Goal: Task Accomplishment & Management: Use online tool/utility

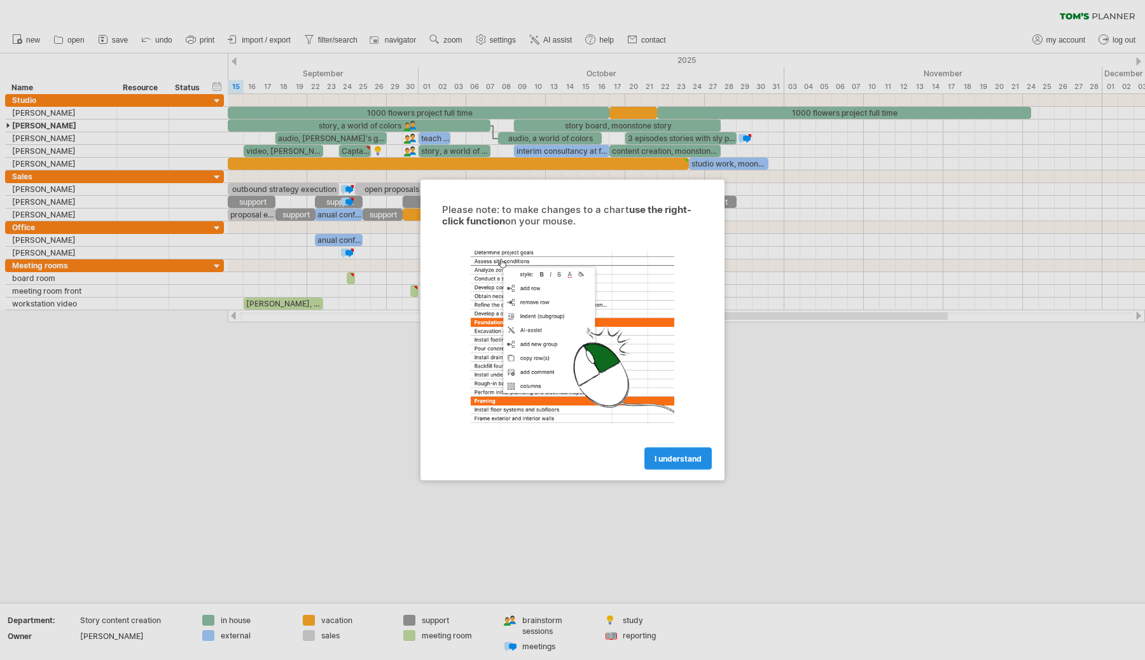
click at [683, 463] on span "I understand" at bounding box center [678, 459] width 47 height 10
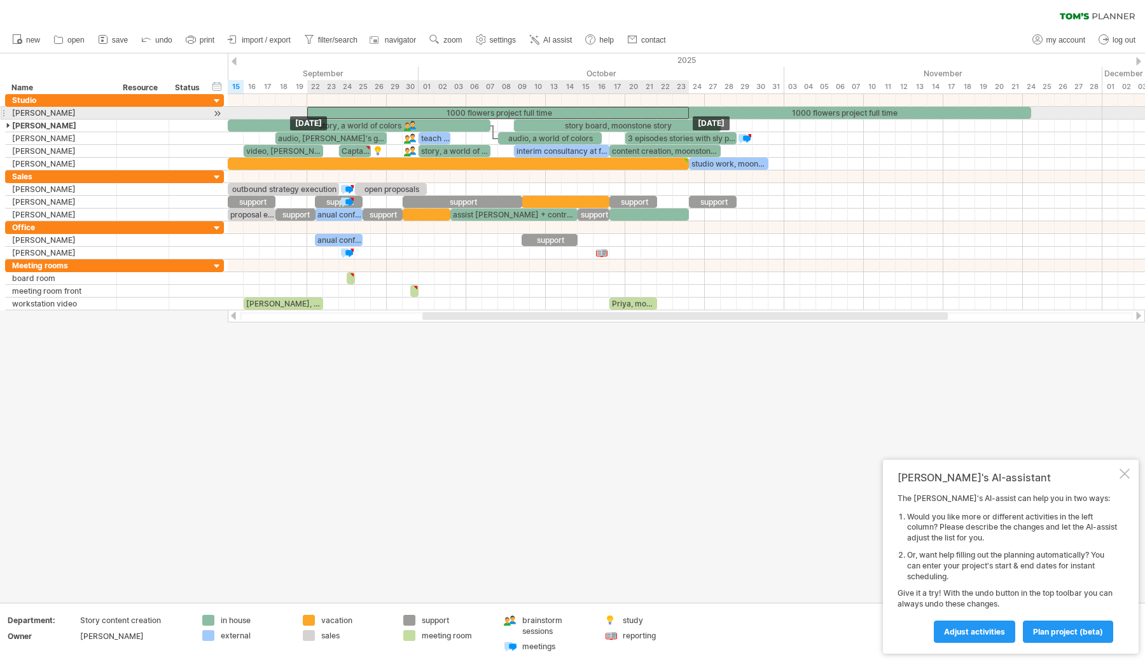
drag, startPoint x: 380, startPoint y: 111, endPoint x: 460, endPoint y: 114, distance: 79.6
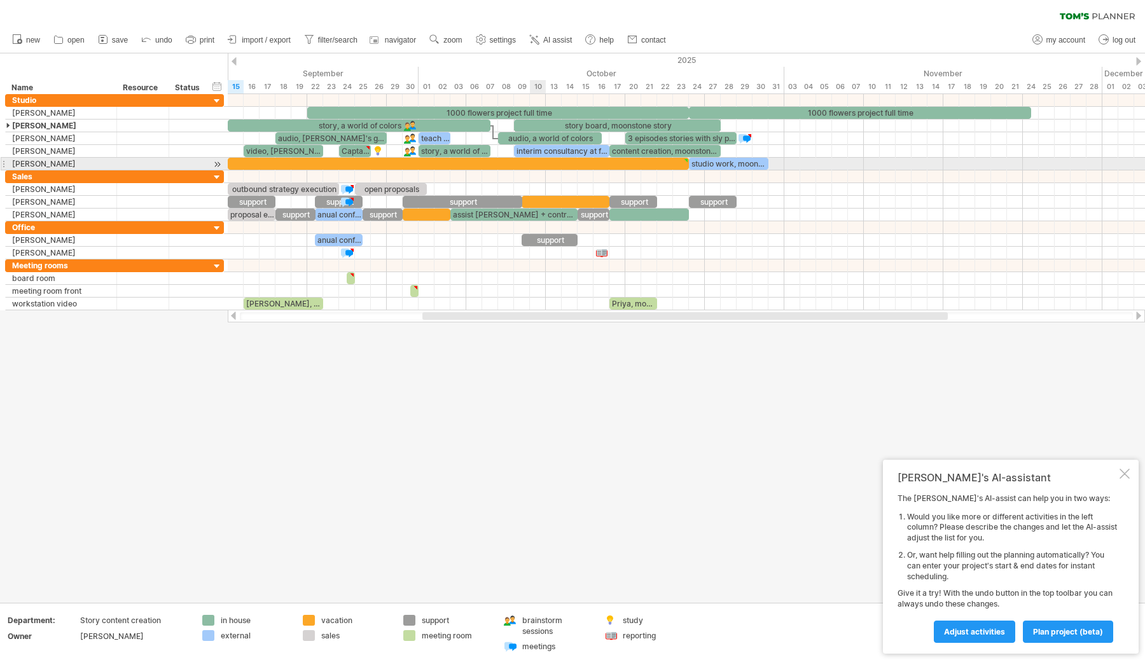
type textarea "**********"
click at [533, 162] on div at bounding box center [458, 164] width 461 height 12
click at [719, 411] on div at bounding box center [572, 328] width 1145 height 550
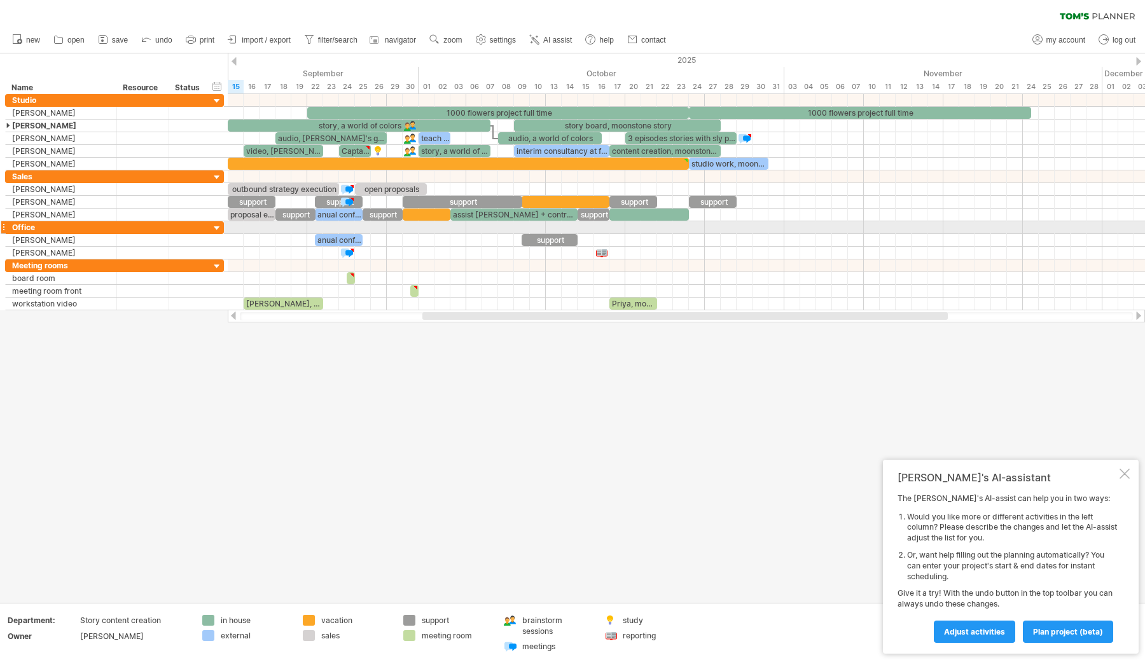
click at [216, 227] on div at bounding box center [217, 229] width 12 height 12
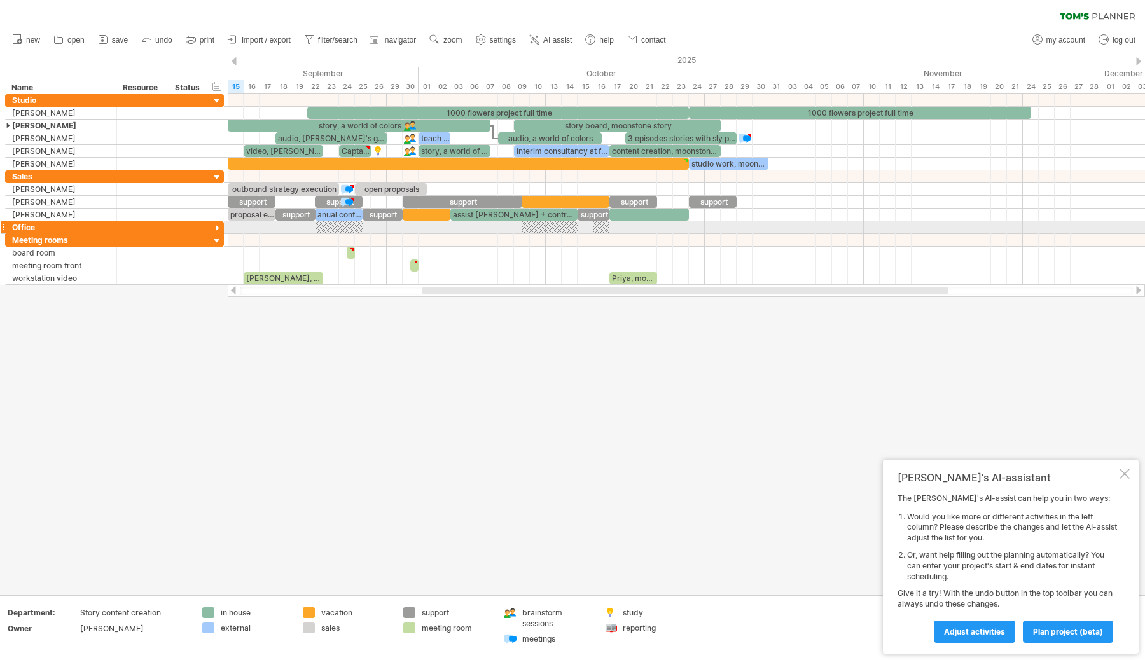
click at [216, 227] on div at bounding box center [217, 229] width 12 height 12
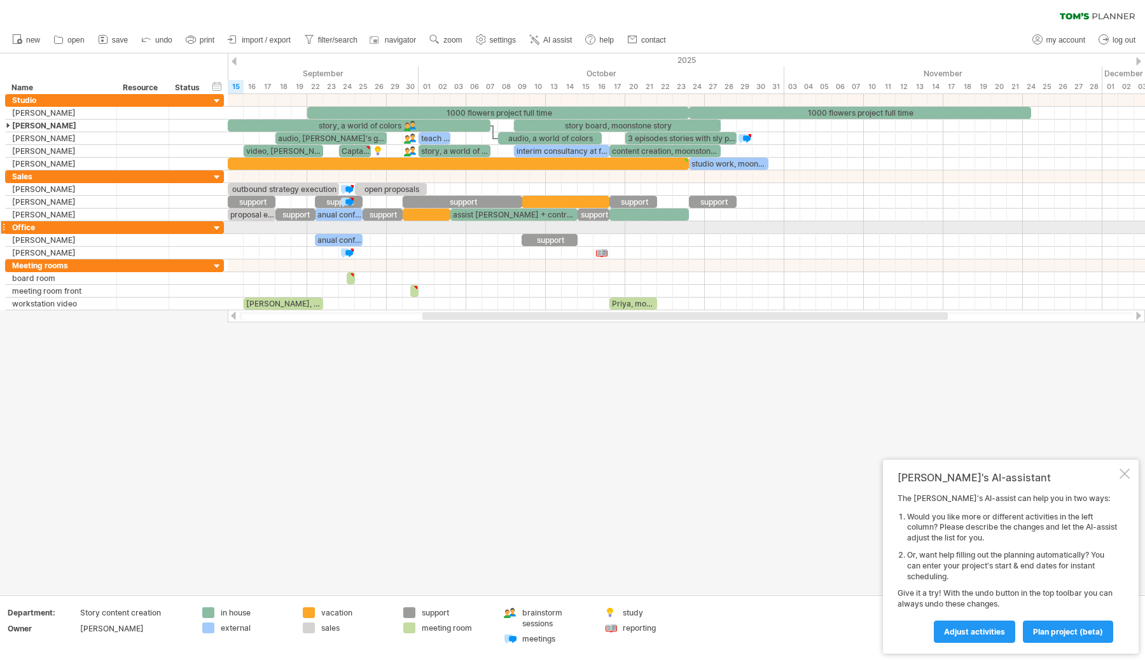
click at [216, 227] on div at bounding box center [217, 229] width 12 height 12
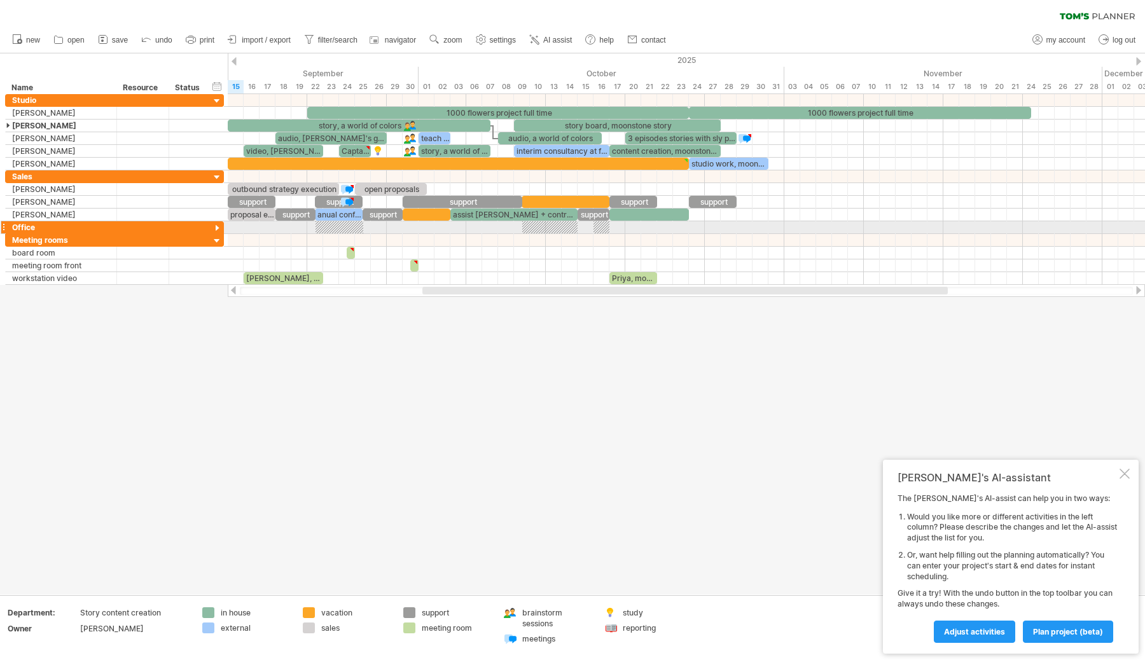
click at [216, 227] on div at bounding box center [217, 229] width 12 height 12
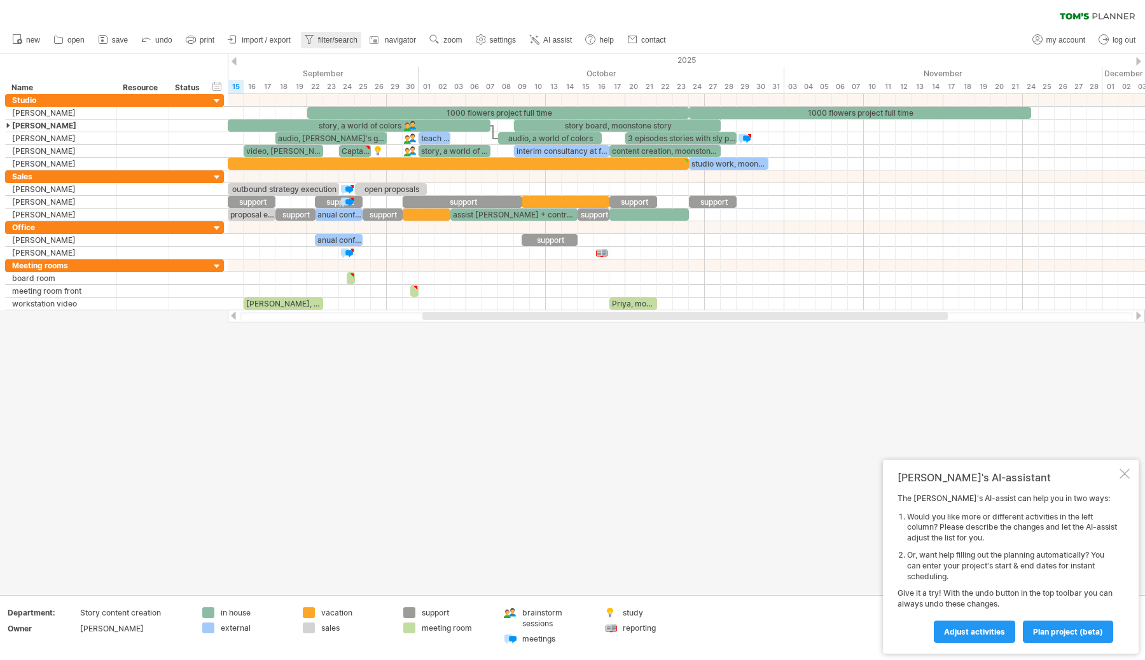
click at [339, 40] on span "filter/search" at bounding box center [337, 40] width 39 height 9
type input "**********"
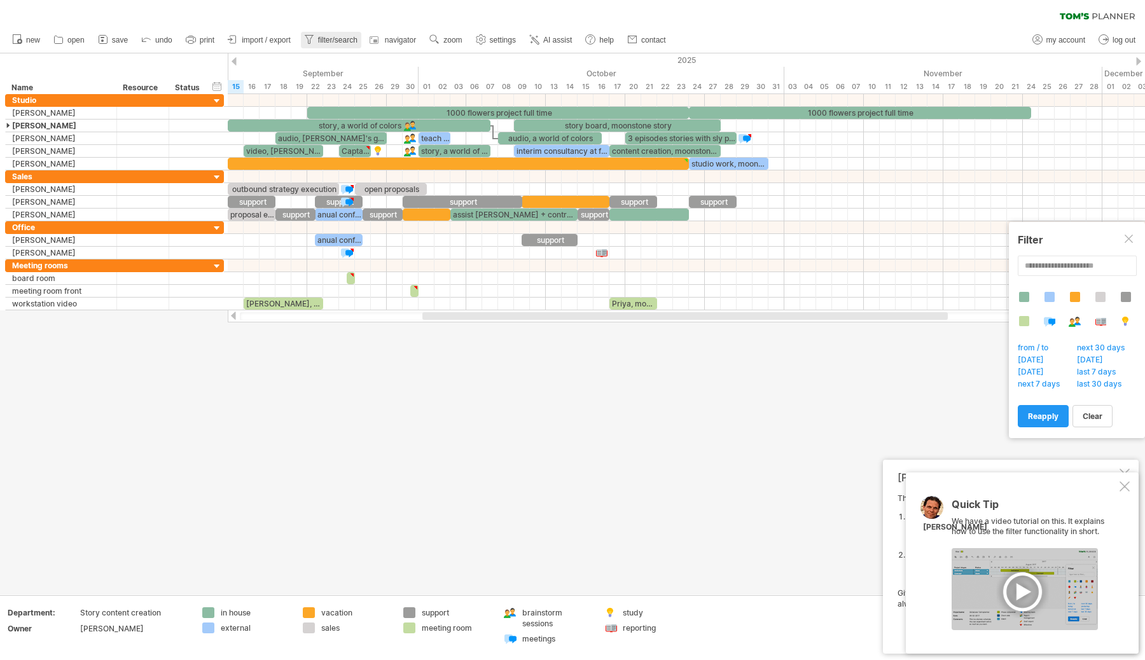
click at [339, 40] on span "filter/search" at bounding box center [337, 40] width 39 height 9
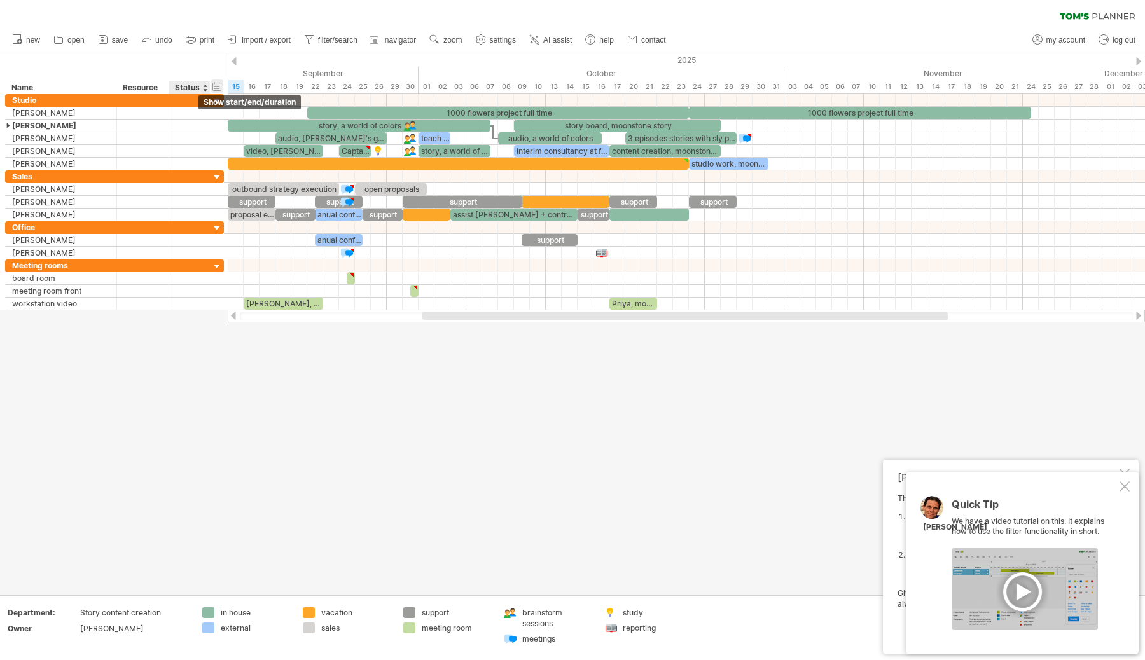
click at [215, 88] on div "hide start/end/duration show start/end/duration" at bounding box center [217, 86] width 12 height 13
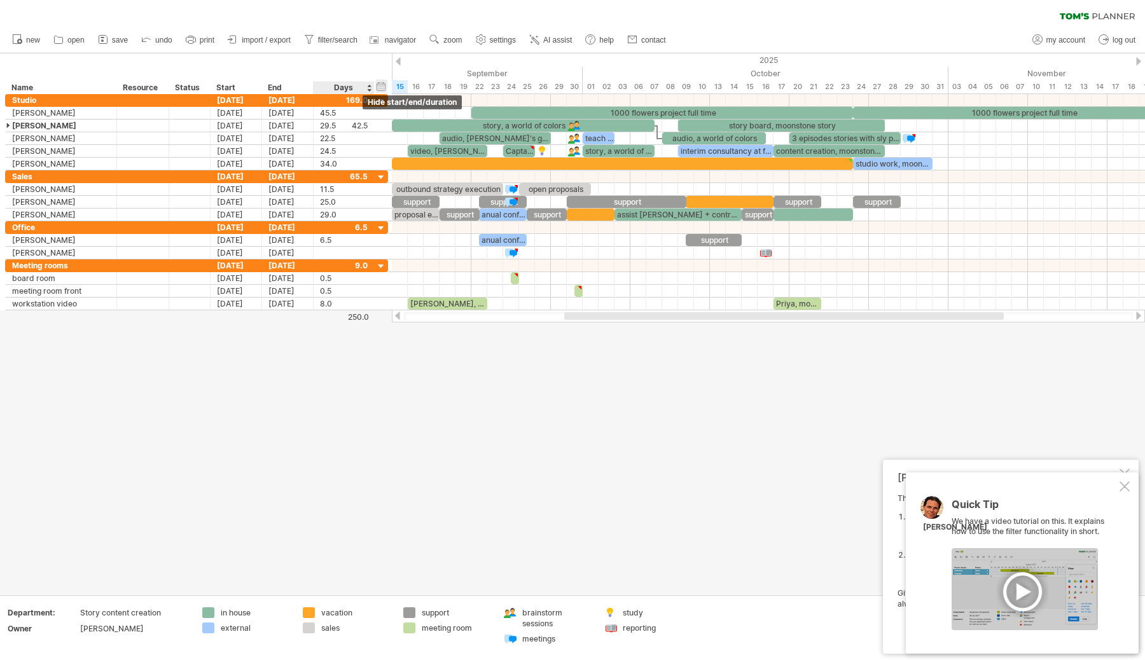
click at [382, 86] on div "hide start/end/duration show start/end/duration" at bounding box center [381, 86] width 12 height 13
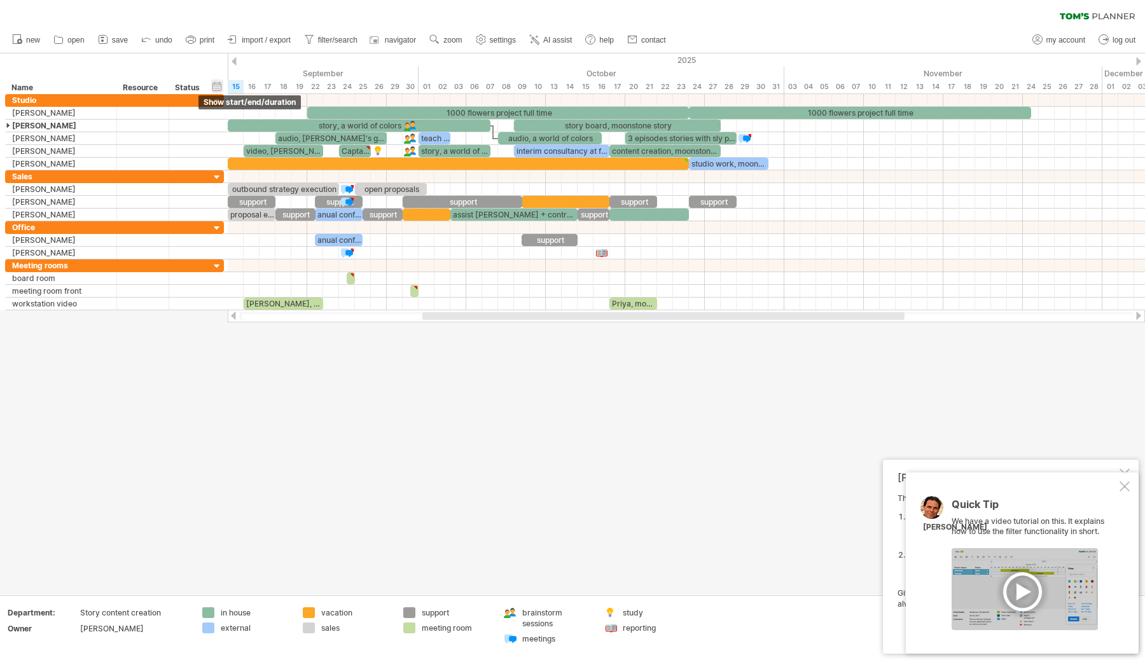
click at [215, 87] on div "hide start/end/duration show start/end/duration" at bounding box center [217, 86] width 12 height 13
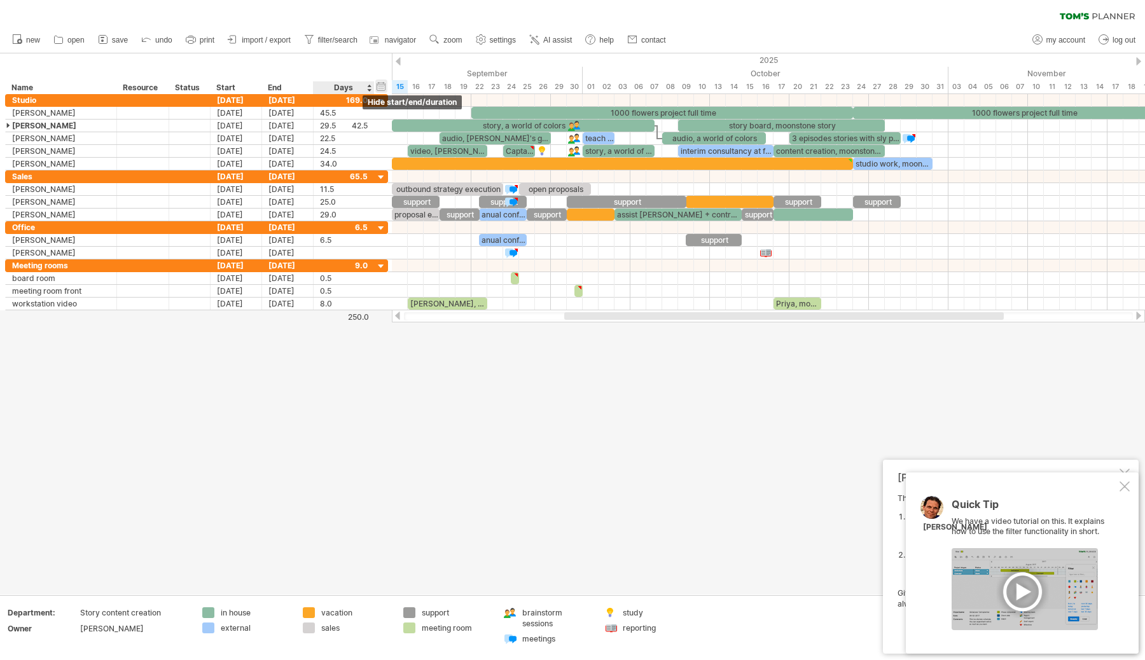
click at [381, 89] on div "hide start/end/duration show start/end/duration" at bounding box center [381, 86] width 12 height 13
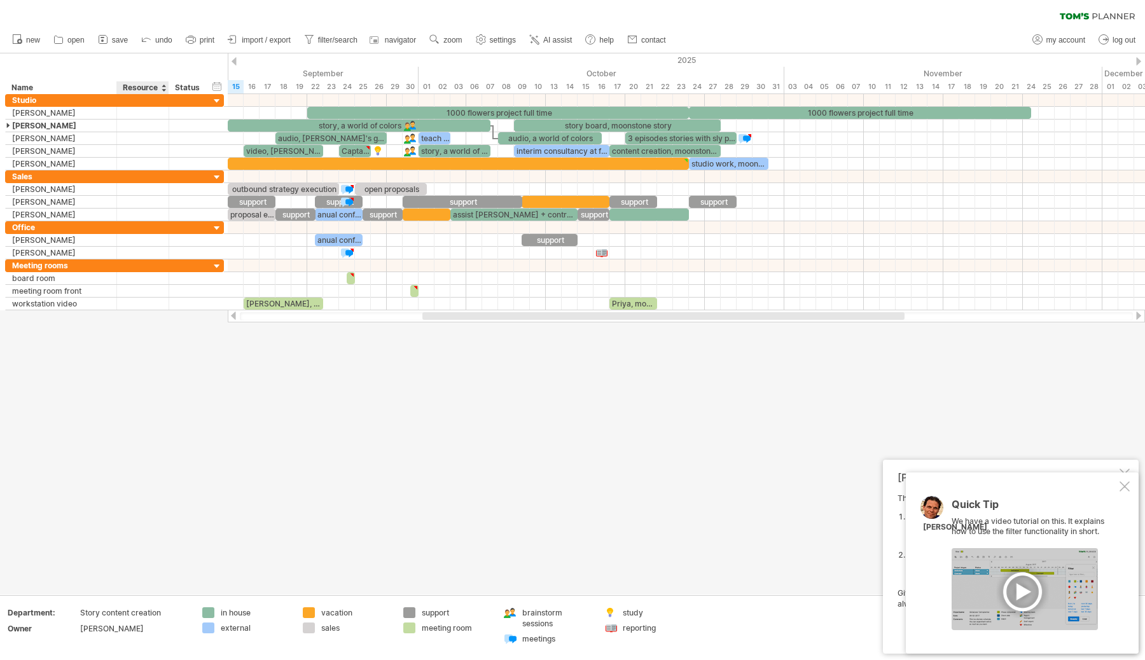
click at [135, 87] on div "Resource" at bounding box center [142, 87] width 39 height 13
click at [161, 88] on div "******** Resource" at bounding box center [142, 87] width 52 height 13
click at [139, 112] on div at bounding box center [142, 113] width 39 height 12
click at [139, 114] on input "text" at bounding box center [142, 113] width 39 height 12
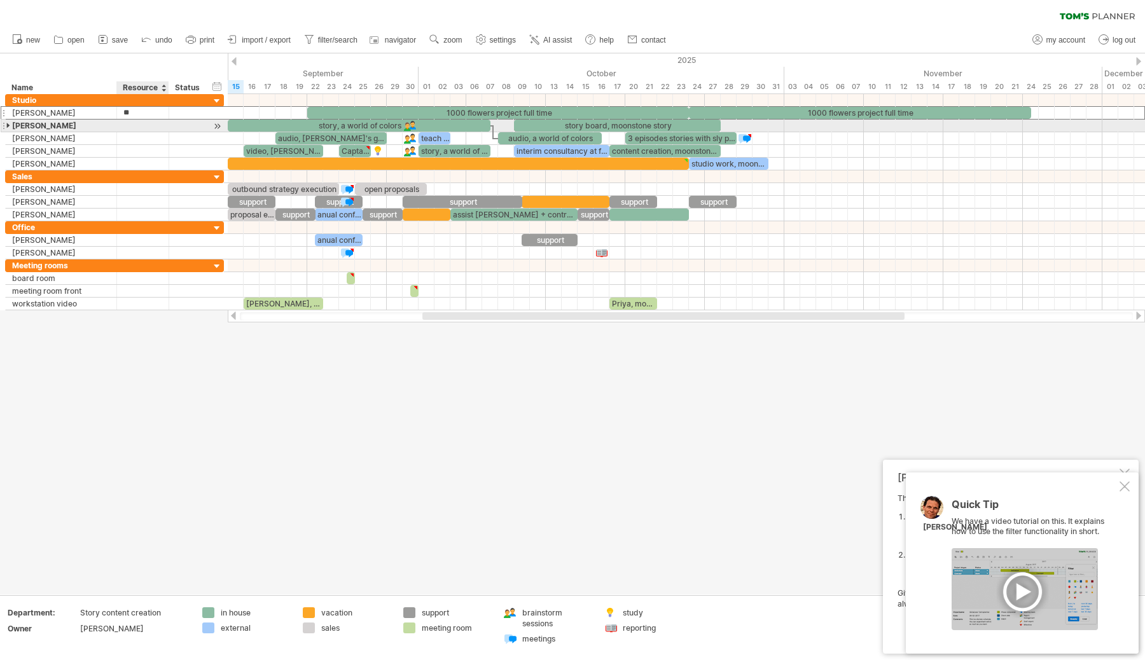
type input "***"
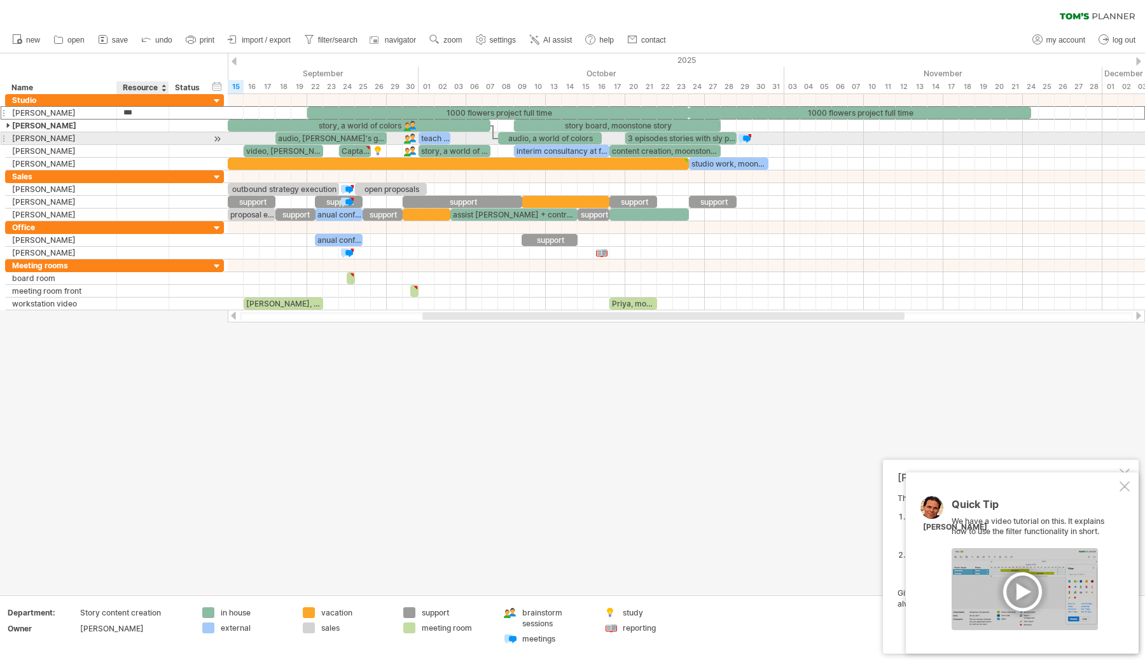
click at [150, 140] on div at bounding box center [142, 138] width 39 height 12
click at [139, 123] on div at bounding box center [142, 126] width 39 height 12
click at [139, 123] on input "text" at bounding box center [142, 126] width 39 height 12
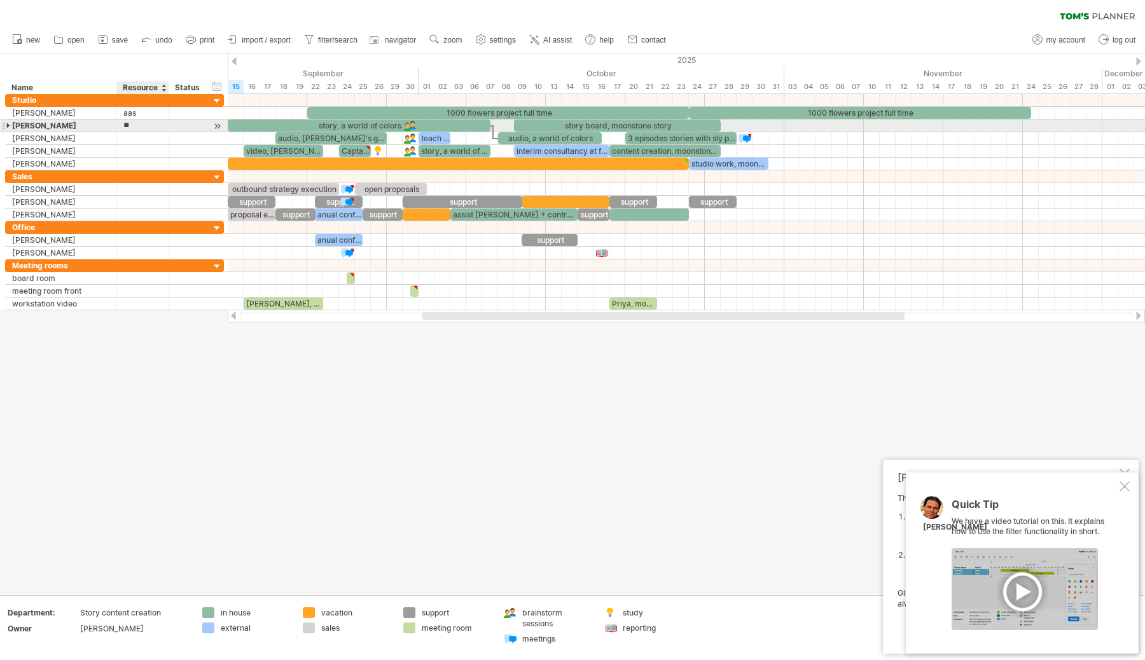
type input "***"
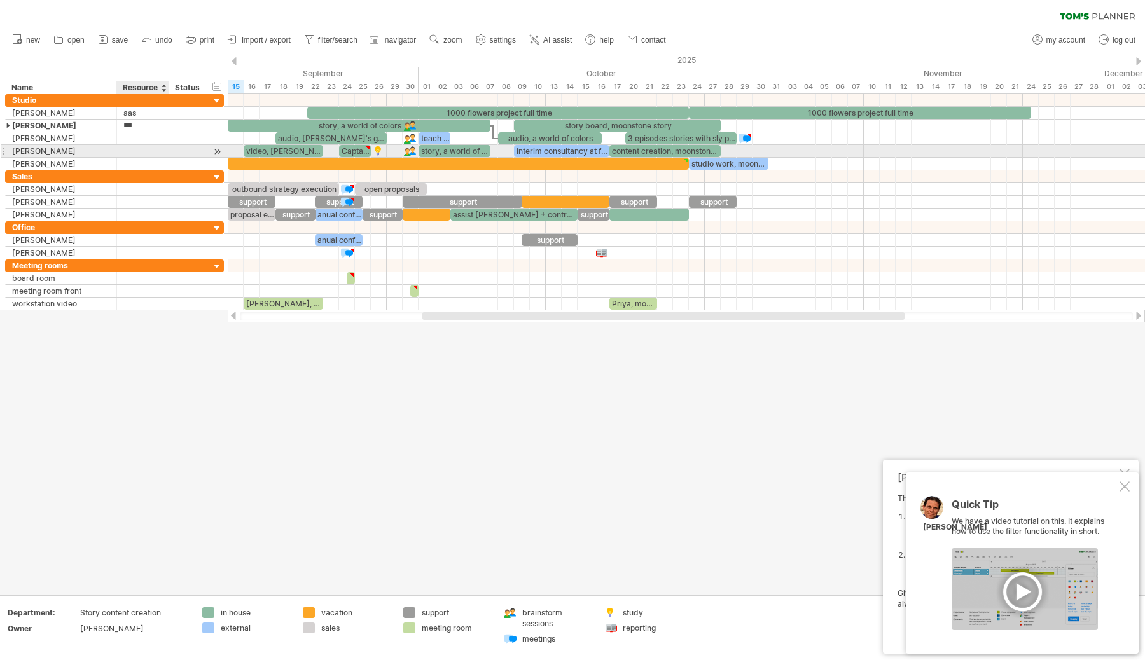
click at [140, 146] on div at bounding box center [142, 151] width 39 height 12
click at [162, 41] on span "undo" at bounding box center [163, 40] width 17 height 9
click at [168, 39] on span "undo" at bounding box center [163, 40] width 17 height 9
click at [412, 41] on span "navigator" at bounding box center [400, 40] width 31 height 9
click at [1122, 489] on div at bounding box center [1125, 487] width 10 height 10
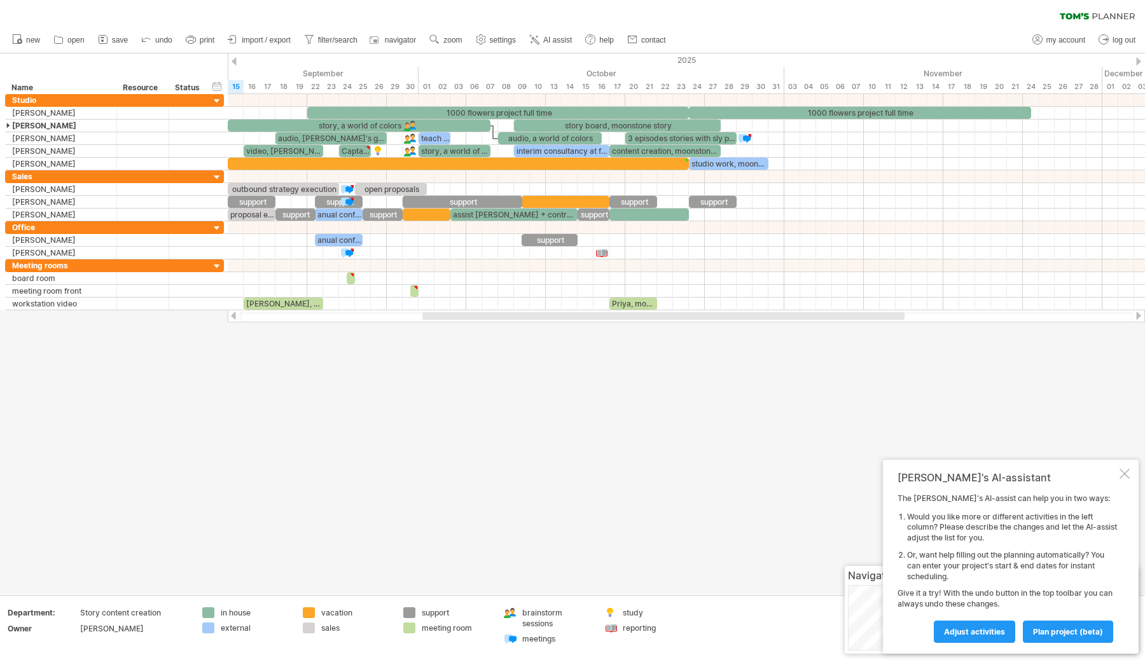
click at [1126, 476] on div at bounding box center [1125, 474] width 10 height 10
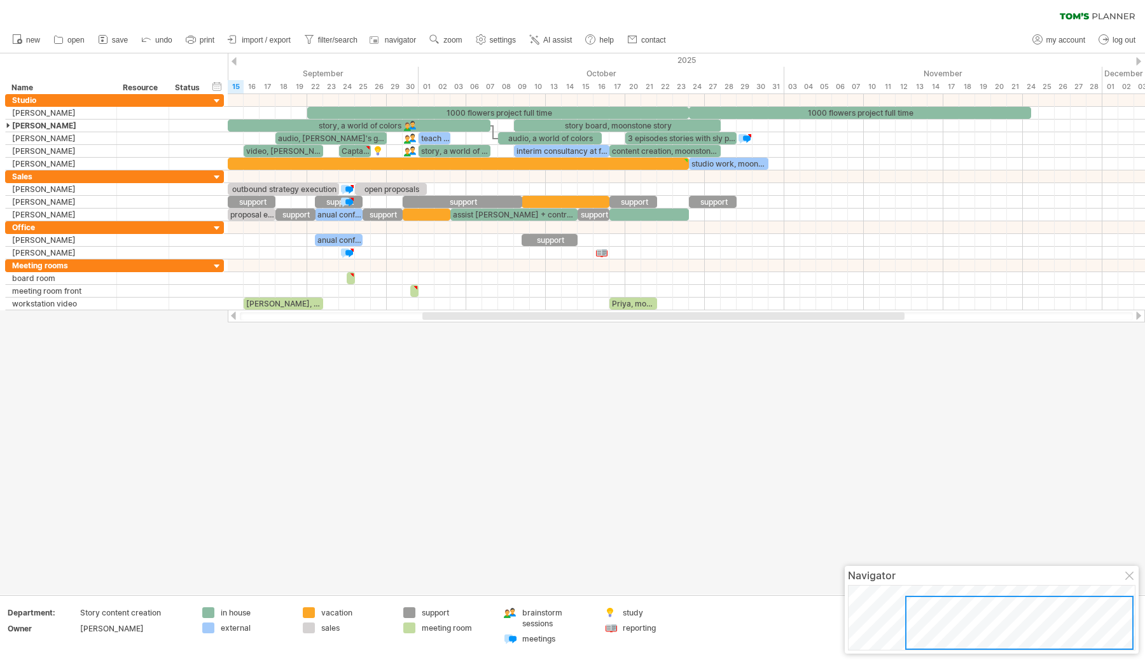
click at [1130, 574] on div at bounding box center [1131, 577] width 10 height 10
